Goal: Information Seeking & Learning: Learn about a topic

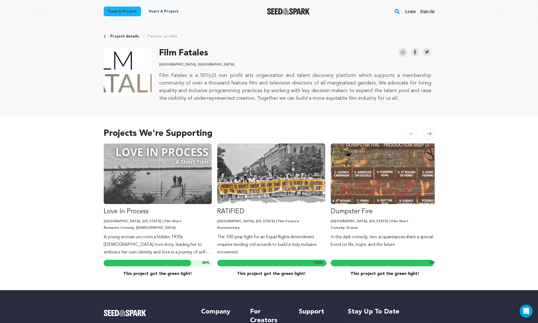
click at [399, 13] on rect "button" at bounding box center [396, 11] width 7 height 7
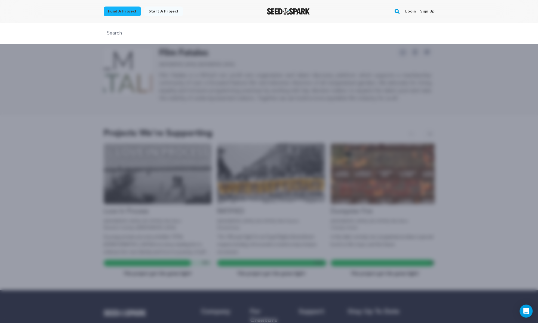
click at [143, 32] on input "text" at bounding box center [269, 33] width 331 height 8
type input "solus"
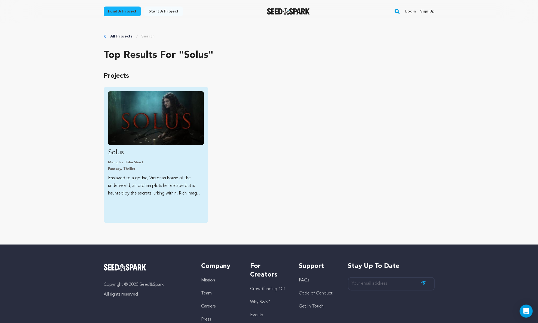
click at [127, 163] on p "Memphis | Film Short" at bounding box center [156, 162] width 96 height 4
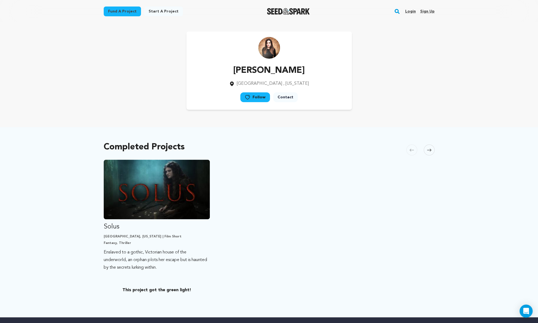
drag, startPoint x: 304, startPoint y: 71, endPoint x: 238, endPoint y: 70, distance: 66.4
click at [238, 70] on div "[PERSON_NAME] [GEOGRAPHIC_DATA] , [US_STATE] Follow" at bounding box center [268, 71] width 165 height 78
